Goal: Information Seeking & Learning: Learn about a topic

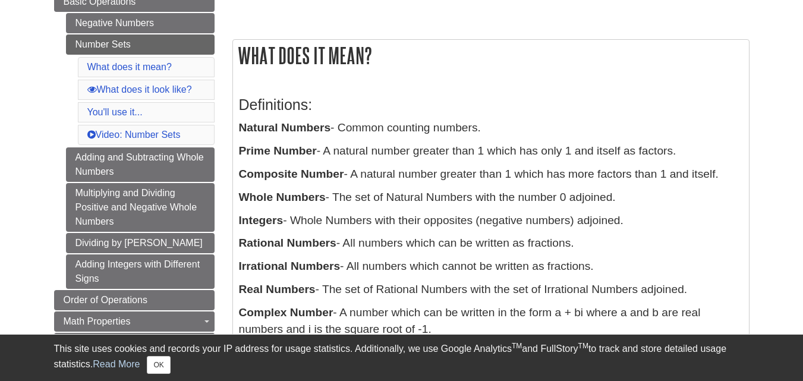
scroll to position [178, 0]
drag, startPoint x: 345, startPoint y: 246, endPoint x: 593, endPoint y: 240, distance: 247.4
click at [593, 240] on p "Rational Numbers - All numbers which can be written as fractions." at bounding box center [491, 242] width 504 height 17
click at [490, 244] on p "Rational Numbers - All numbers which can be written as fractions." at bounding box center [491, 242] width 504 height 17
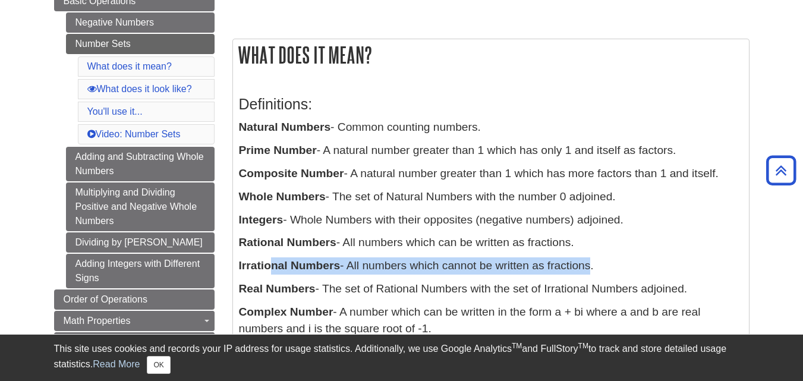
drag, startPoint x: 272, startPoint y: 263, endPoint x: 590, endPoint y: 260, distance: 318.7
click at [590, 260] on p "Irrational Numbers - All numbers which cannot be written as fractions." at bounding box center [491, 265] width 504 height 17
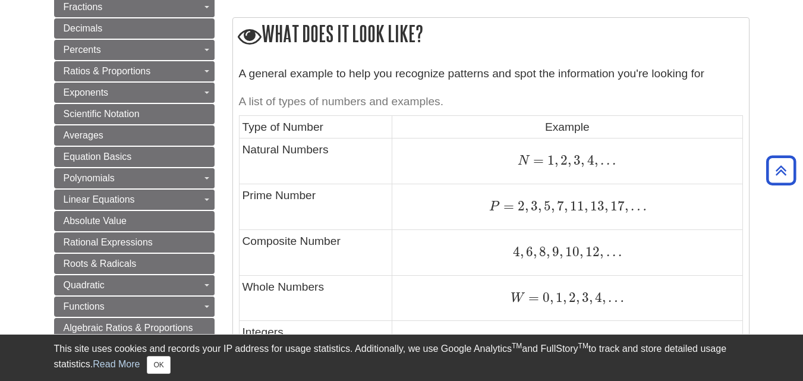
scroll to position [595, 0]
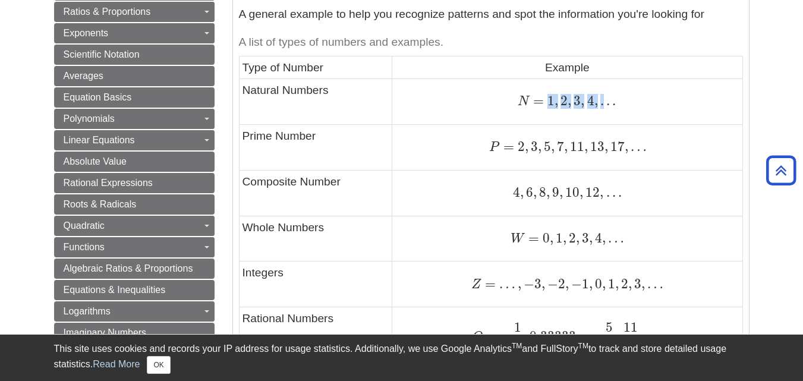
drag, startPoint x: 549, startPoint y: 103, endPoint x: 606, endPoint y: 98, distance: 57.9
click at [606, 98] on span "N = 1 , 2 , 3 , 4 , . . ." at bounding box center [567, 100] width 98 height 15
drag, startPoint x: 573, startPoint y: 119, endPoint x: 566, endPoint y: 114, distance: 8.6
click at [573, 118] on td "N = 1 , 2 , 3 , 4 , . . . N = 1 , 2 , 3 , 4 , . . ." at bounding box center [567, 102] width 350 height 46
drag, startPoint x: 512, startPoint y: 194, endPoint x: 608, endPoint y: 188, distance: 96.0
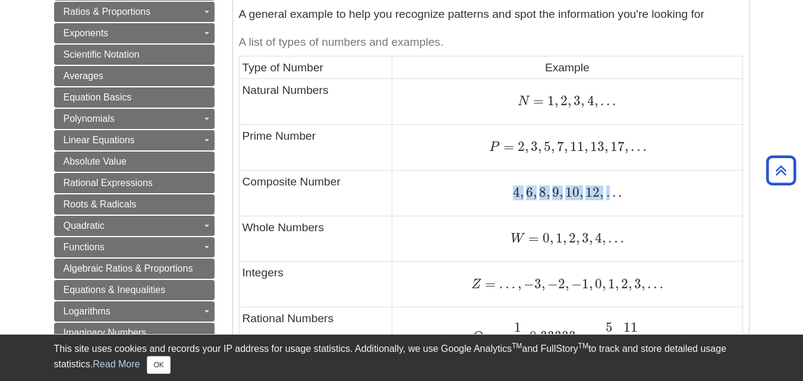
click at [608, 188] on div "4 , 6 , 8 , 9 , 10 , 12 , . . . 4 , 6 , 8 , 9 , 10 , 12 , . . ." at bounding box center [567, 193] width 344 height 16
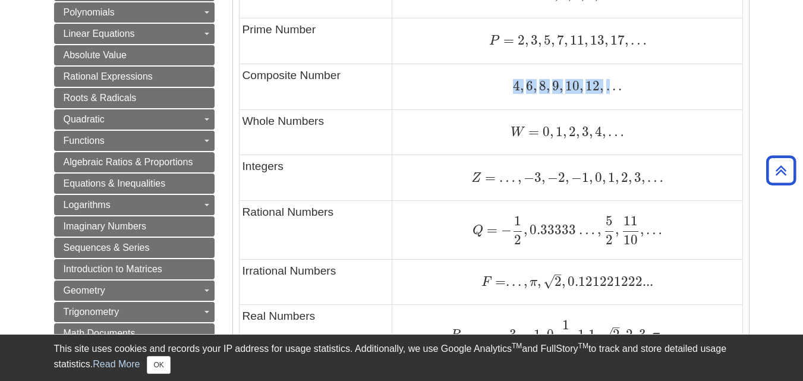
scroll to position [714, 0]
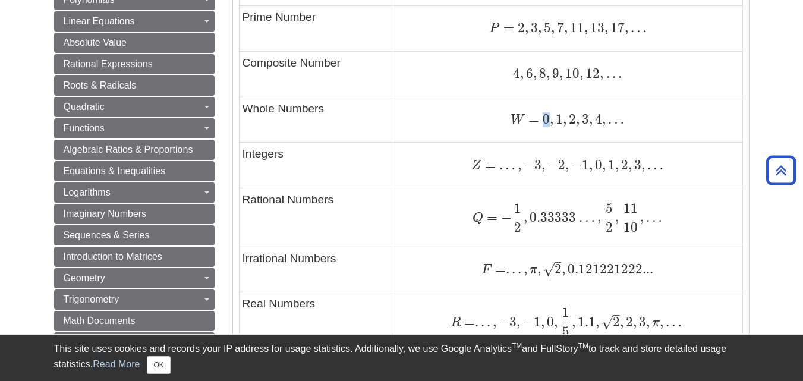
drag, startPoint x: 545, startPoint y: 121, endPoint x: 551, endPoint y: 119, distance: 6.8
click at [551, 119] on span "W = 0 , 1 , 2 , 3 , 4 , …" at bounding box center [568, 118] width 114 height 15
drag, startPoint x: 287, startPoint y: 167, endPoint x: 316, endPoint y: 173, distance: 29.7
click at [294, 171] on td "Integers" at bounding box center [315, 166] width 153 height 46
drag, startPoint x: 542, startPoint y: 120, endPoint x: 645, endPoint y: 117, distance: 102.3
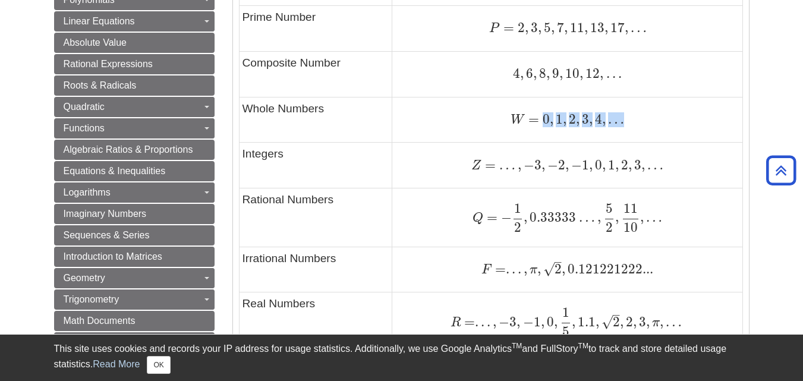
click at [645, 117] on div "W = 0 , 1 , 2 , 3 , 4 , … W = 0 , 1 , 2 , 3 , 4 , …" at bounding box center [567, 120] width 344 height 16
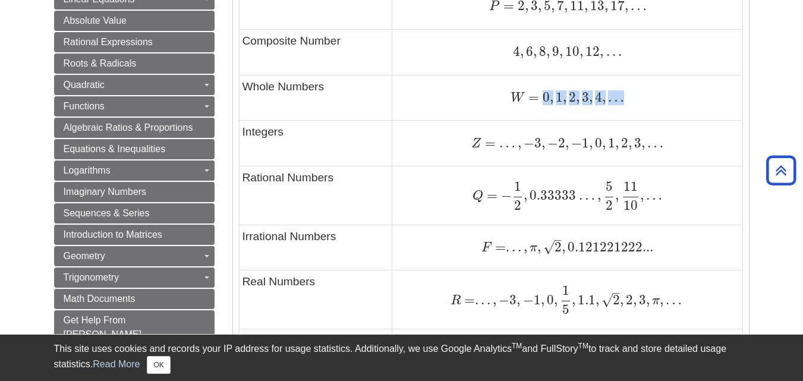
scroll to position [773, 0]
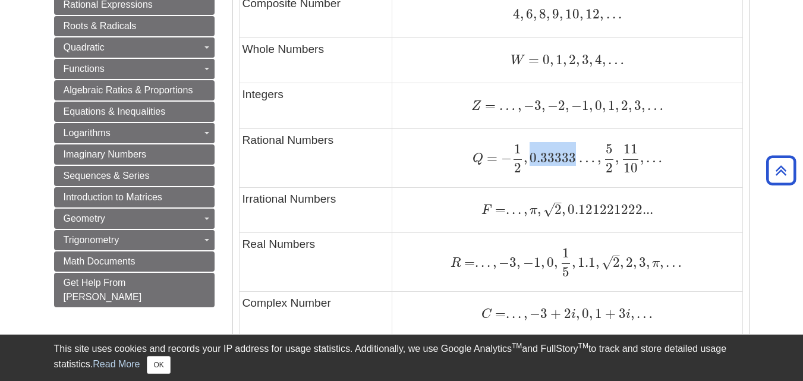
drag, startPoint x: 532, startPoint y: 157, endPoint x: 572, endPoint y: 159, distance: 39.9
click at [572, 159] on span "0.33333" at bounding box center [551, 158] width 49 height 16
click at [264, 141] on td "Rational Numbers" at bounding box center [315, 158] width 153 height 58
click at [552, 212] on span "√" at bounding box center [548, 210] width 11 height 16
click at [549, 214] on span "√" at bounding box center [548, 210] width 11 height 16
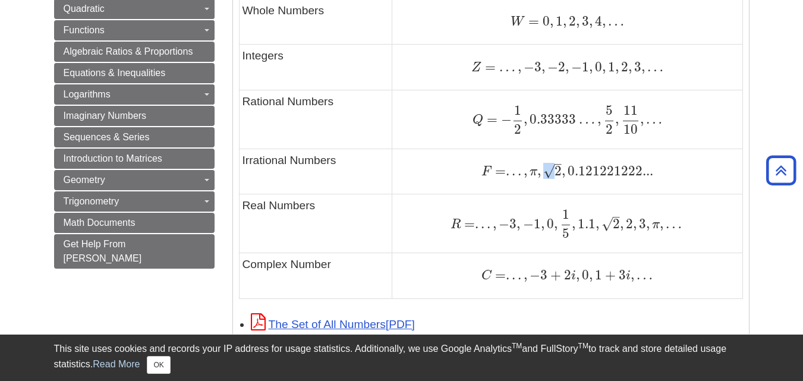
scroll to position [832, 0]
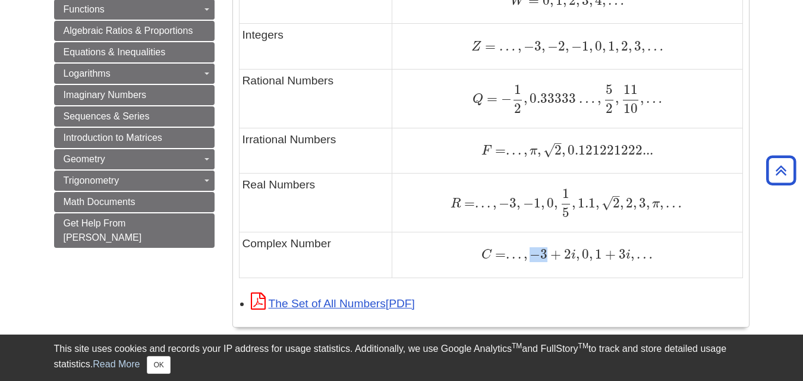
drag, startPoint x: 532, startPoint y: 255, endPoint x: 547, endPoint y: 255, distance: 14.9
click at [547, 255] on span "C = . . . , − 3 + 2 i , 0 , 1 + 3 i , …" at bounding box center [568, 253] width 172 height 15
drag, startPoint x: 567, startPoint y: 256, endPoint x: 577, endPoint y: 254, distance: 10.8
click at [577, 254] on span "C = . . . , − 3 + 2 i , 0 , 1 + 3 i , …" at bounding box center [568, 253] width 172 height 15
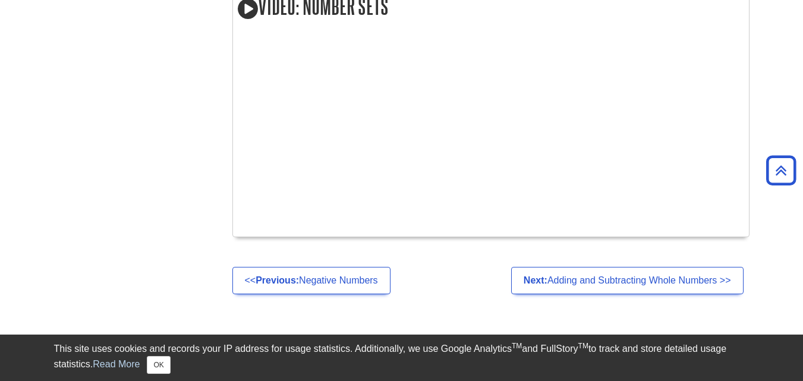
scroll to position [1292, 0]
